Goal: Check status: Verify the current state of an ongoing process or item

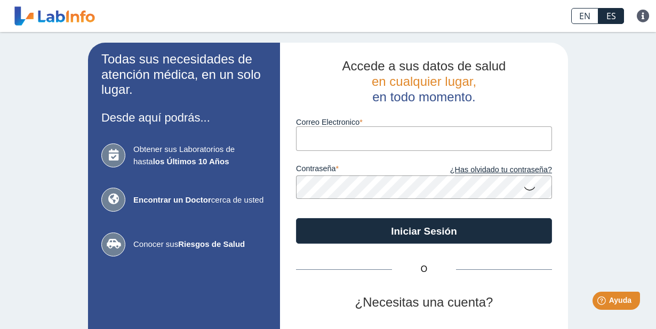
click at [386, 137] on input "Correo Electronico" at bounding box center [424, 138] width 256 height 24
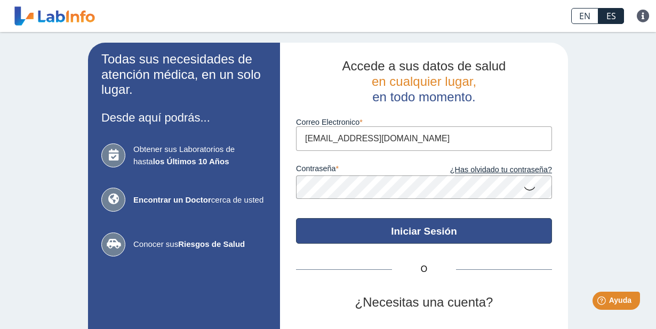
click at [495, 225] on button "Iniciar Sesión" at bounding box center [424, 231] width 256 height 26
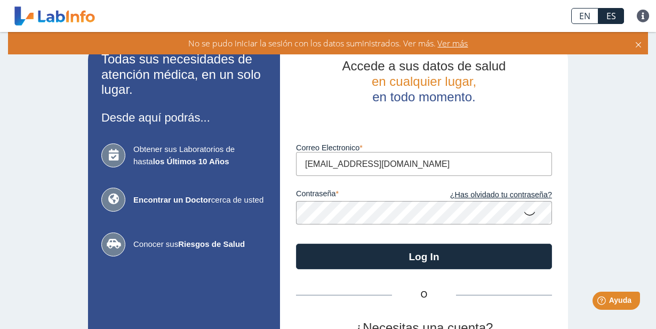
click at [263, 216] on app-login "Todas sus necesidades de atención médica, en un solo lugar. Desde aquí podrás..…" at bounding box center [328, 236] width 480 height 386
click at [525, 211] on icon at bounding box center [529, 213] width 13 height 21
click at [525, 212] on icon at bounding box center [529, 212] width 13 height 19
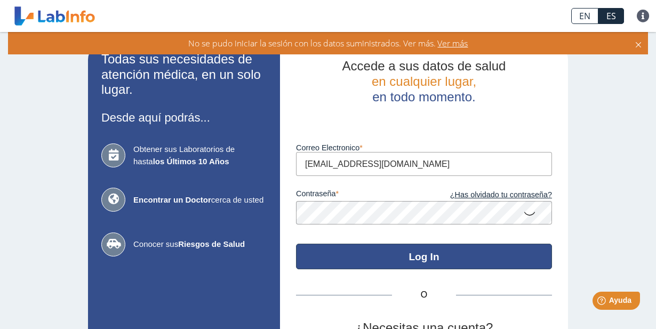
click at [479, 250] on button "Log In" at bounding box center [424, 257] width 256 height 26
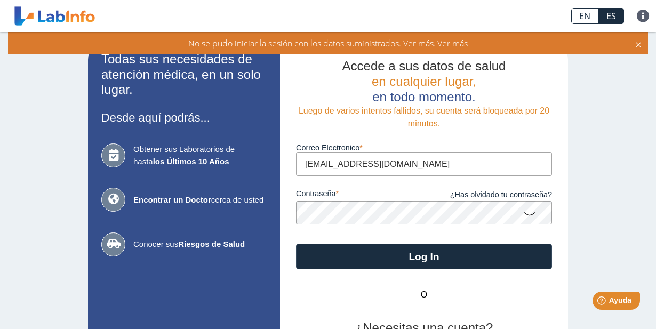
click at [527, 214] on icon at bounding box center [529, 213] width 13 height 21
drag, startPoint x: 346, startPoint y: 165, endPoint x: 432, endPoint y: 166, distance: 85.9
click at [432, 166] on input "[EMAIL_ADDRESS][DOMAIN_NAME]" at bounding box center [424, 164] width 256 height 24
type input "[EMAIL_ADDRESS][DOMAIN_NAME]"
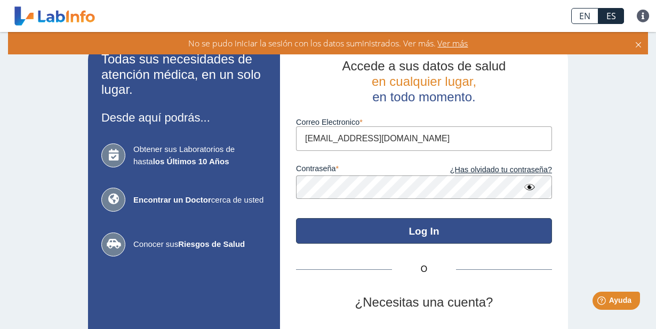
click at [465, 235] on button "Log In" at bounding box center [424, 231] width 256 height 26
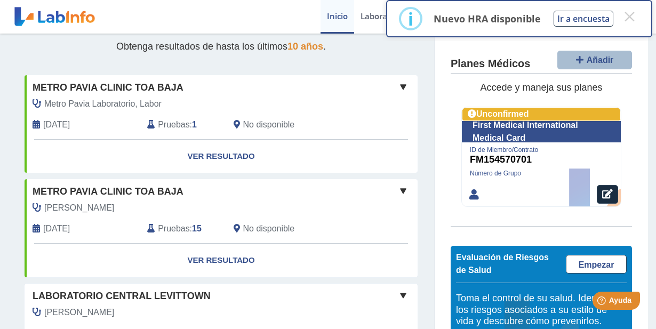
scroll to position [160, 0]
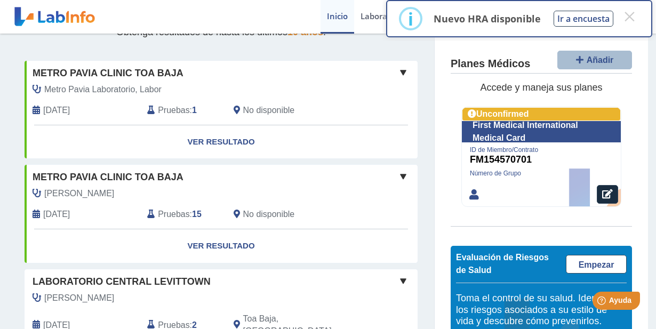
click at [221, 140] on link "Ver Resultado" at bounding box center [221, 142] width 393 height 34
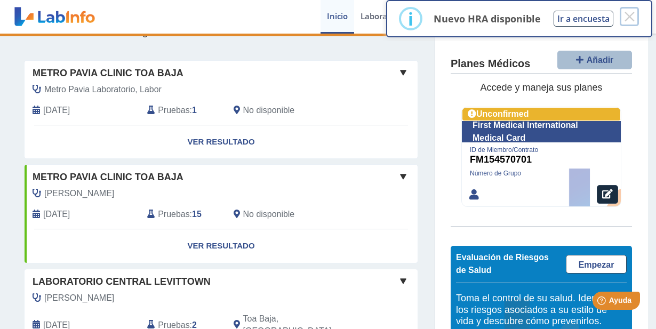
click at [630, 15] on button "×" at bounding box center [629, 16] width 19 height 19
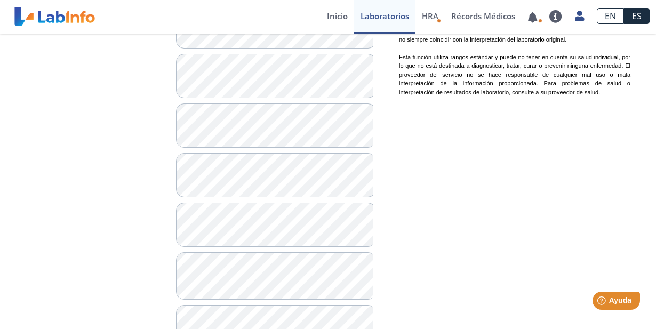
scroll to position [806, 0]
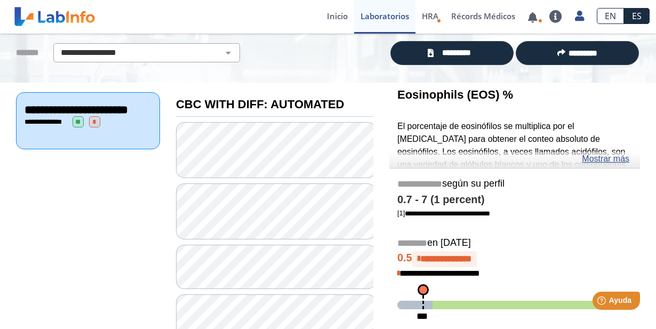
scroll to position [59, 0]
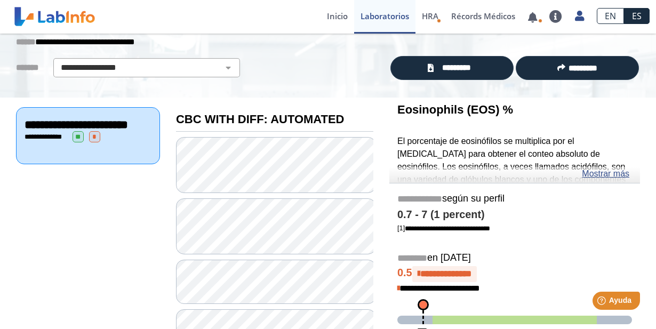
click at [599, 177] on link "Mostrar más" at bounding box center [605, 174] width 47 height 13
